Goal: Transaction & Acquisition: Book appointment/travel/reservation

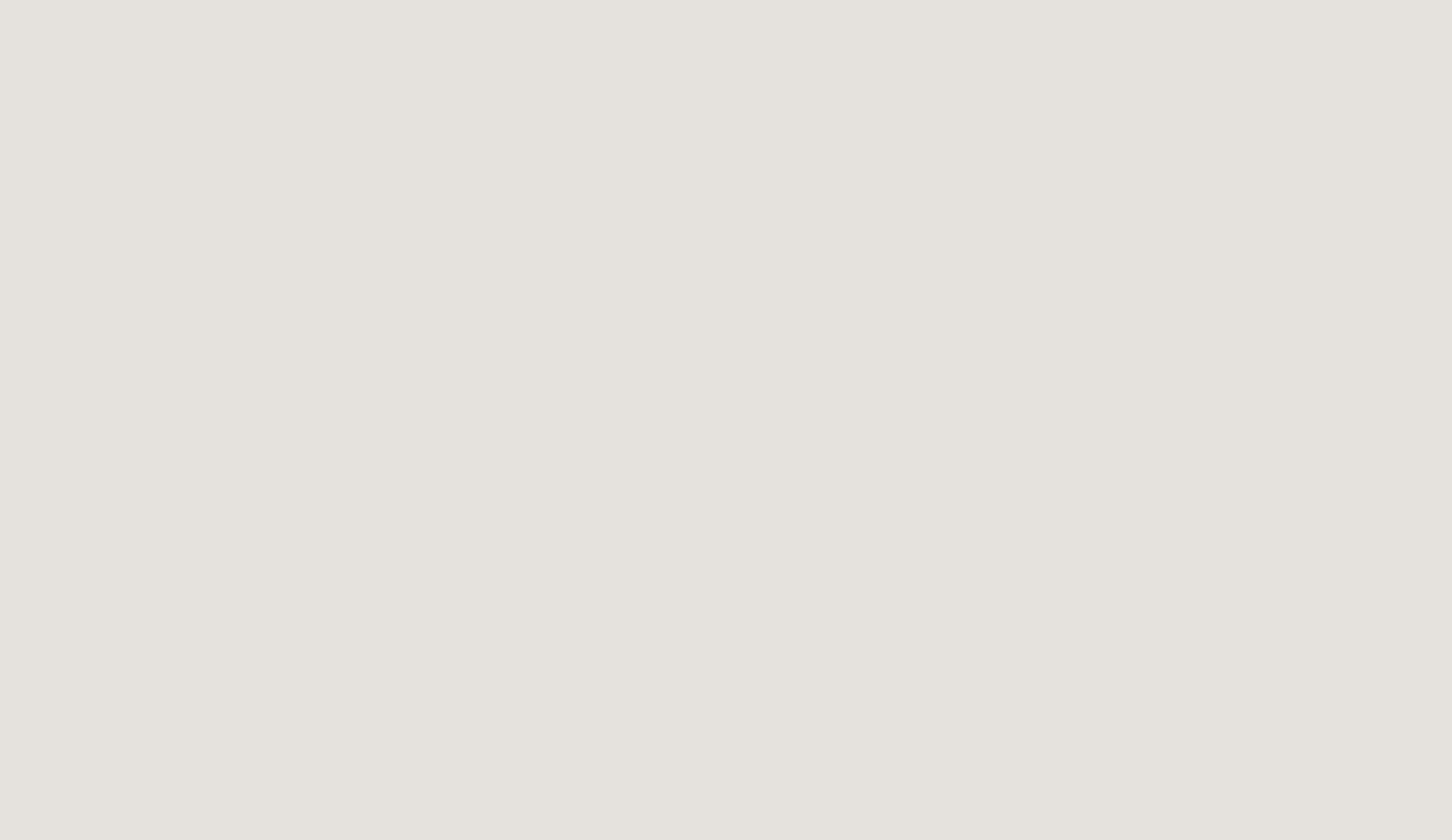
scroll to position [1221, 0]
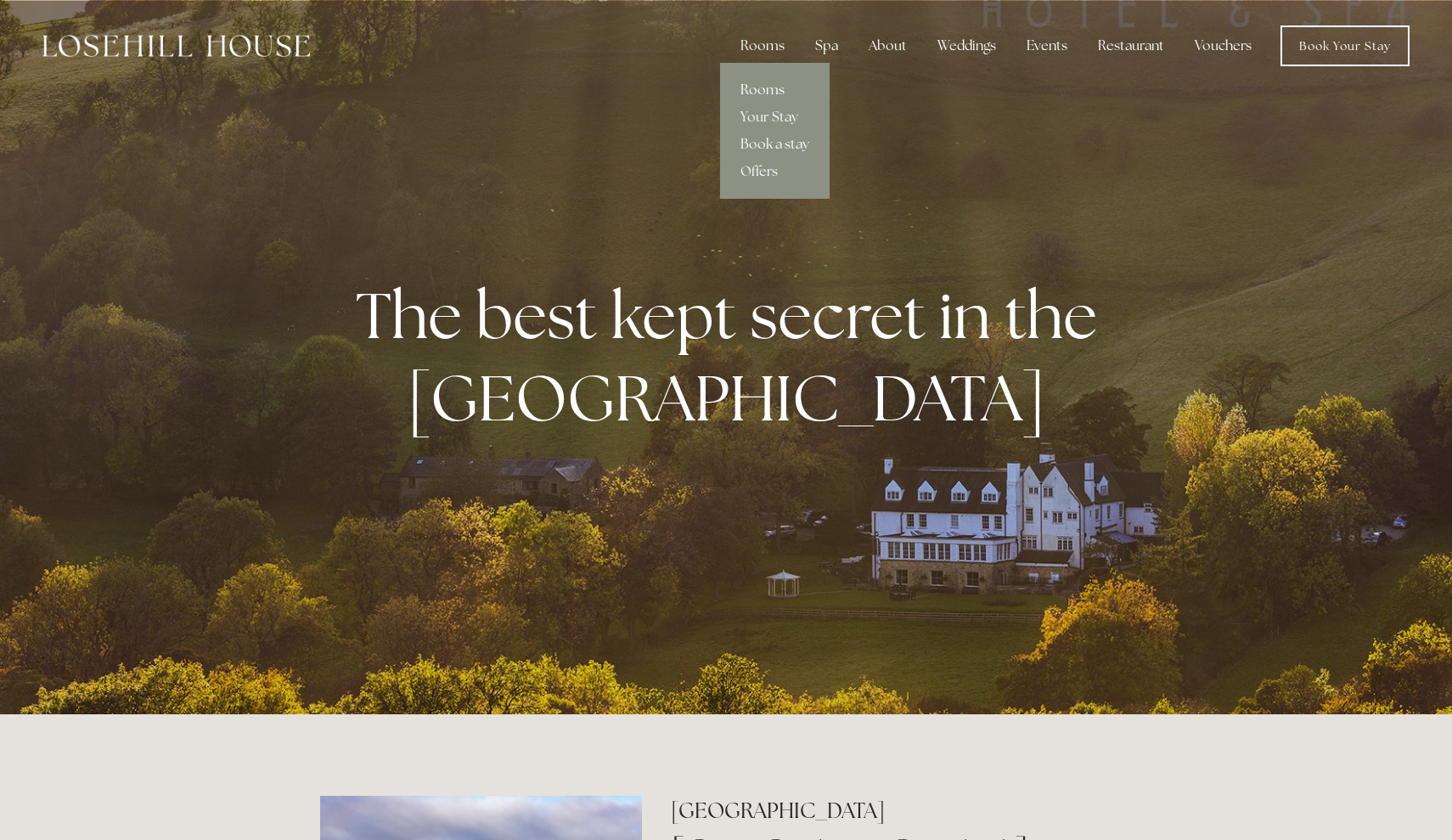
click at [758, 93] on link "Rooms" at bounding box center [775, 90] width 109 height 27
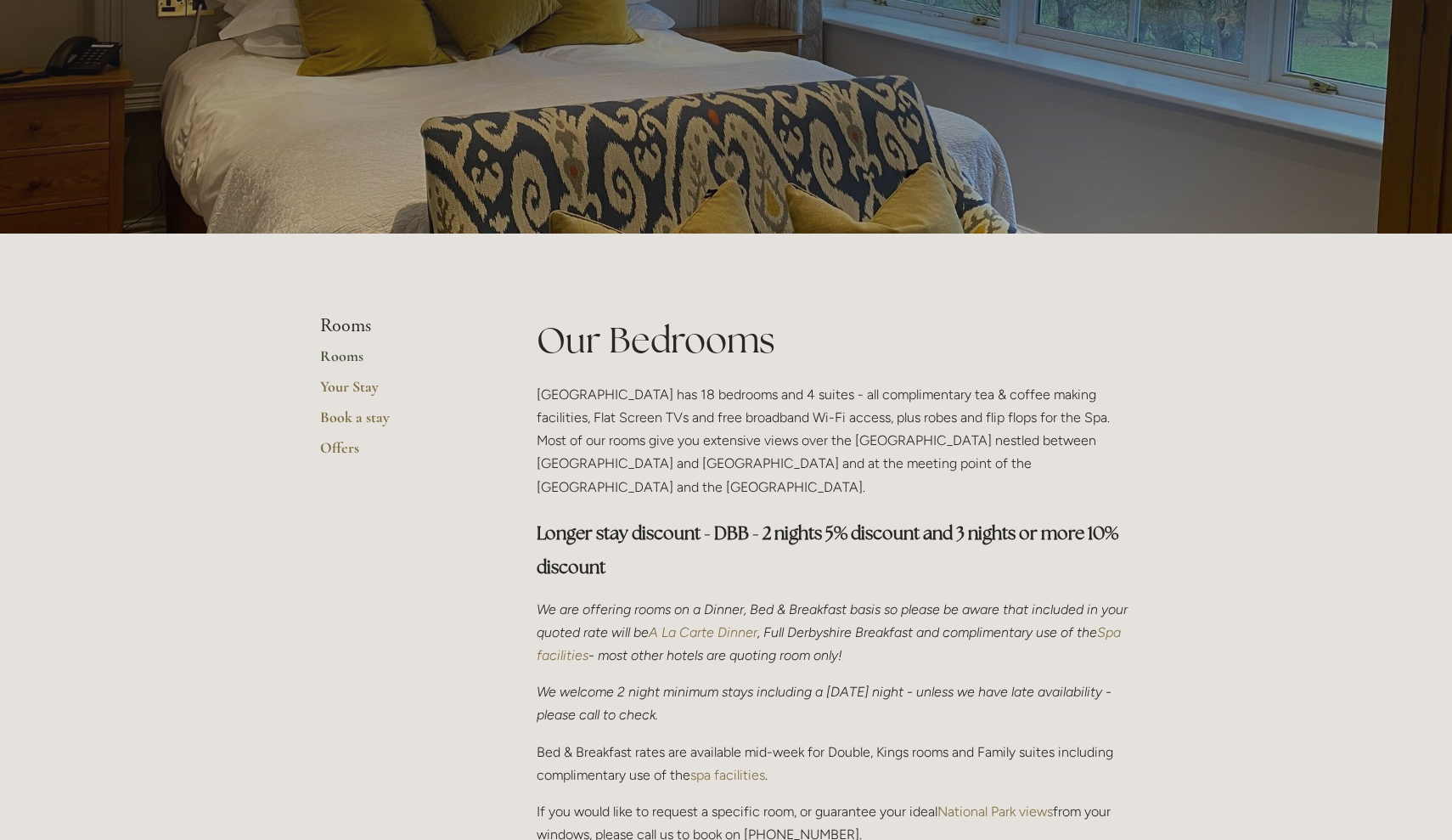
scroll to position [-2, 0]
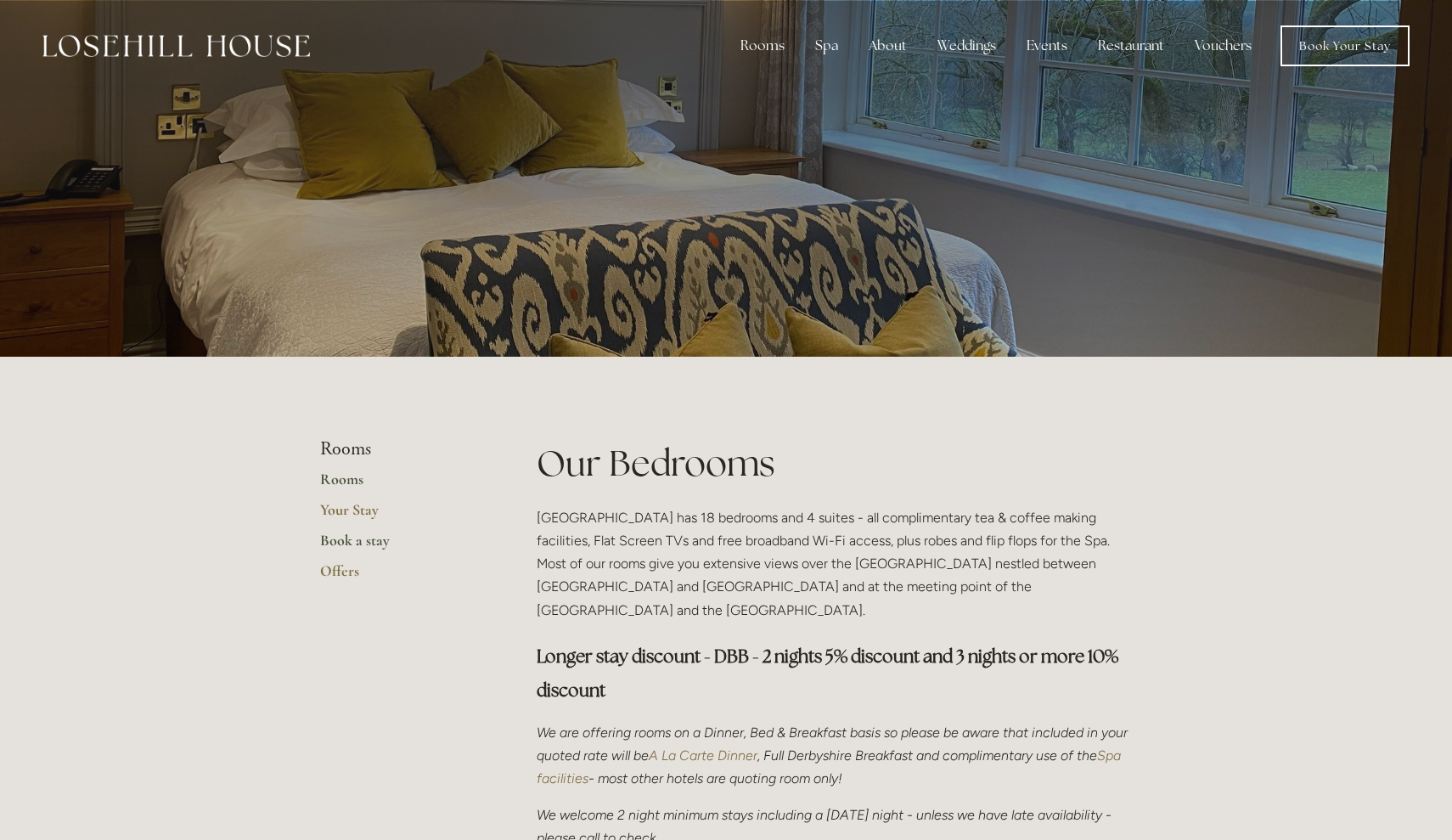
click at [341, 542] on link "Book a stay" at bounding box center [400, 545] width 162 height 31
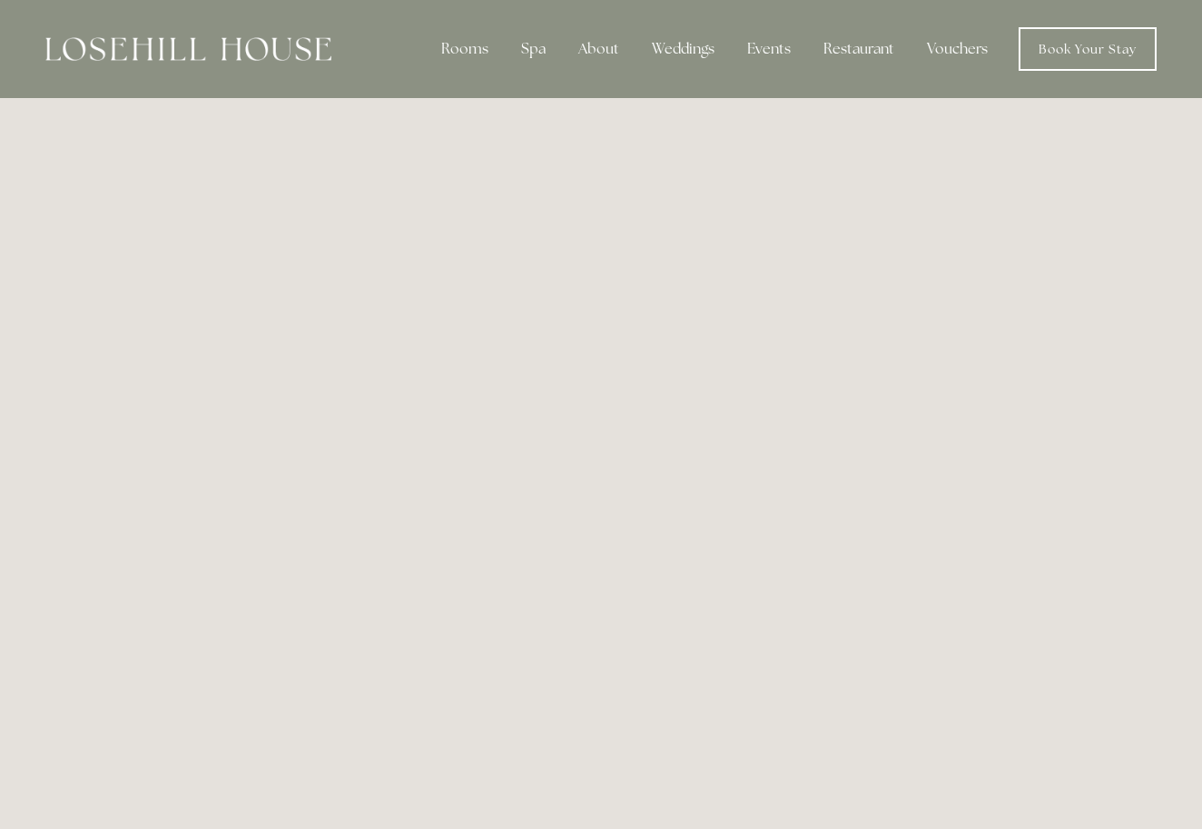
click at [163, 46] on img at bounding box center [188, 49] width 286 height 24
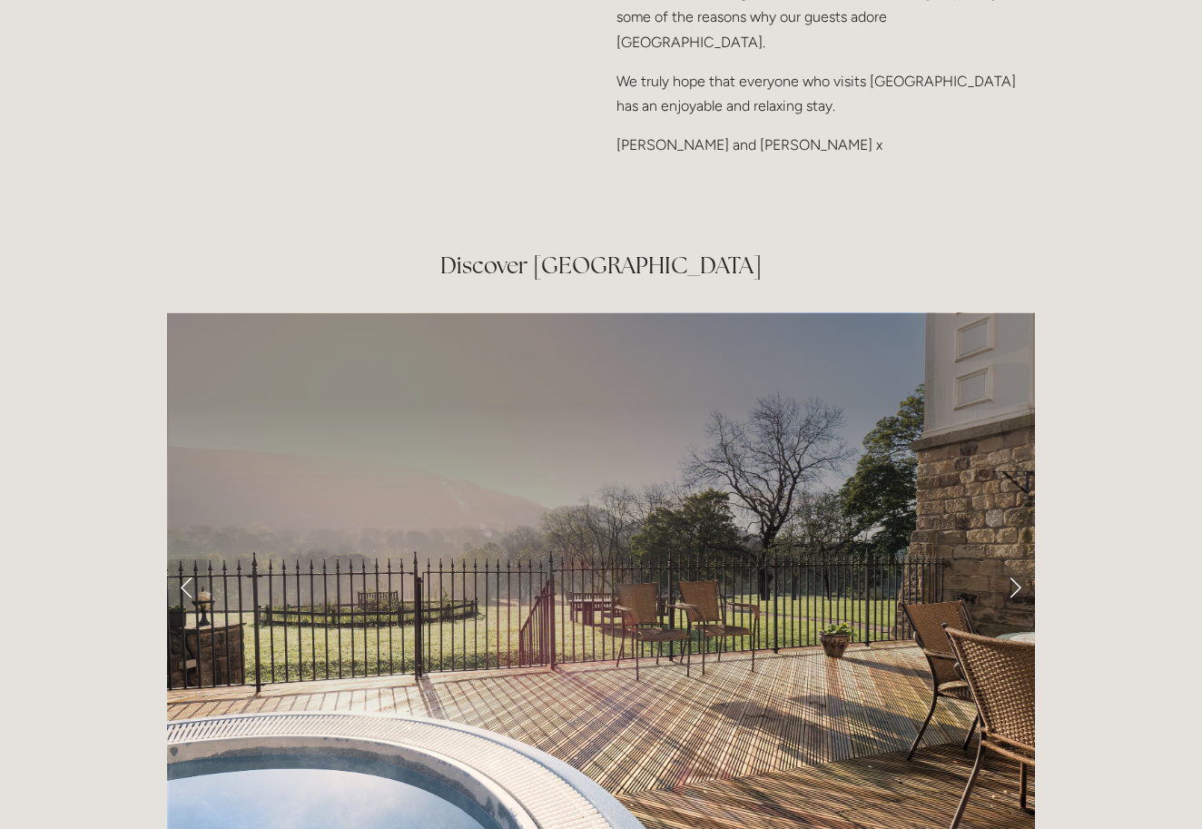
scroll to position [2841, 0]
